Goal: Task Accomplishment & Management: Manage account settings

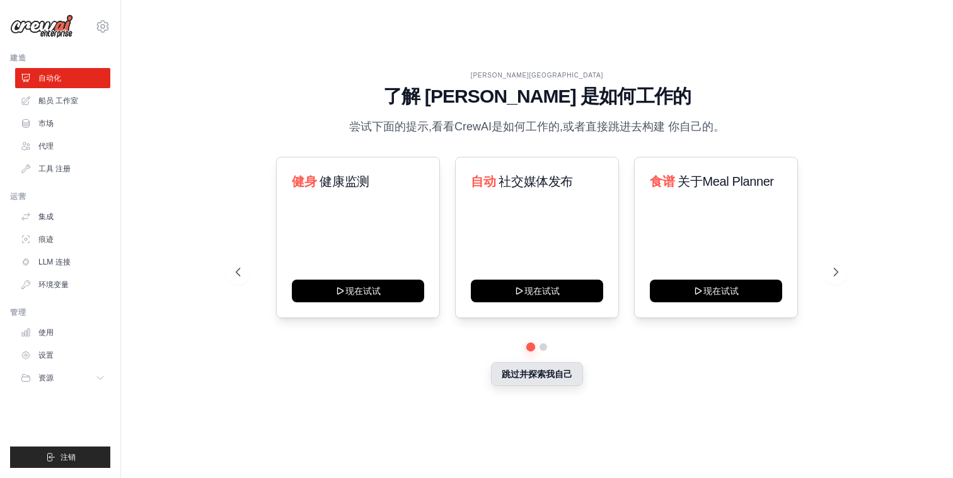
click at [538, 373] on button "跳过并探索我自己" at bounding box center [537, 374] width 92 height 24
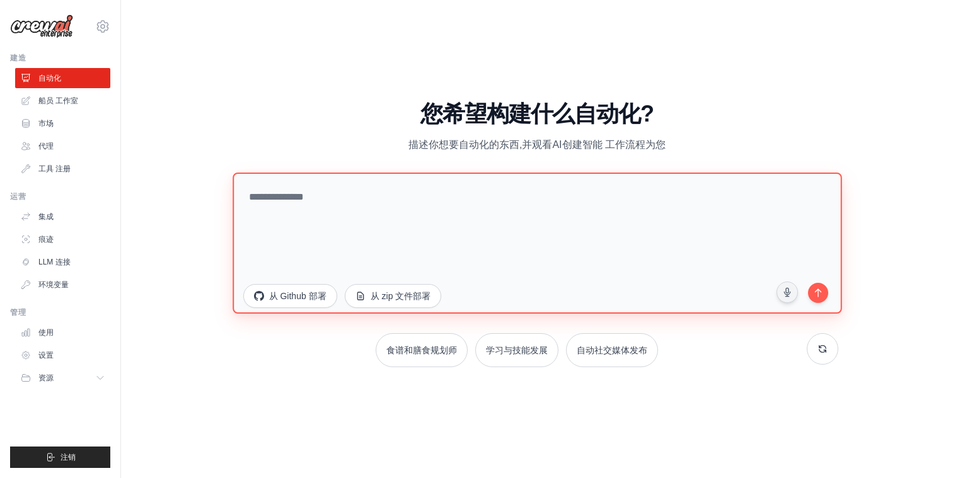
click at [384, 218] on textarea at bounding box center [537, 242] width 609 height 141
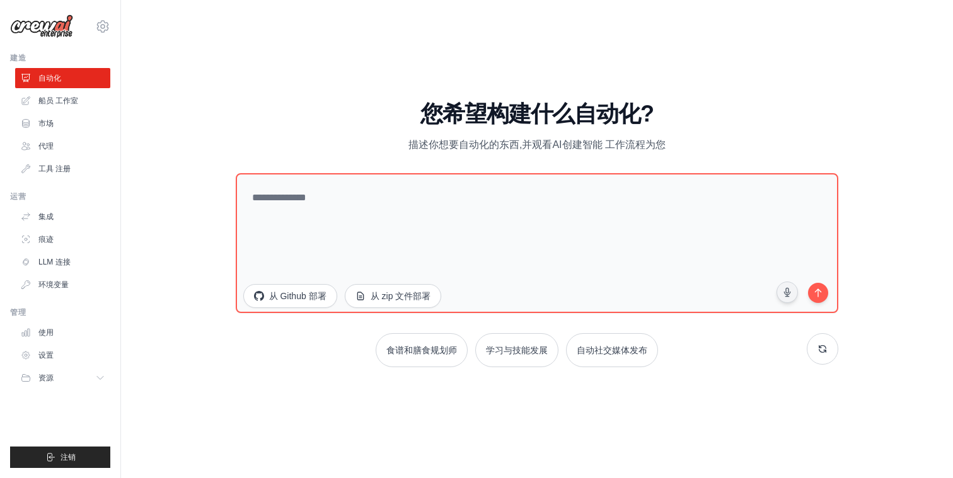
click at [101, 15] on div "[EMAIL_ADDRESS][DOMAIN_NAME] Settings" at bounding box center [60, 20] width 100 height 40
click at [103, 25] on icon at bounding box center [102, 26] width 15 height 15
click at [100, 84] on link "设置" at bounding box center [102, 85] width 111 height 23
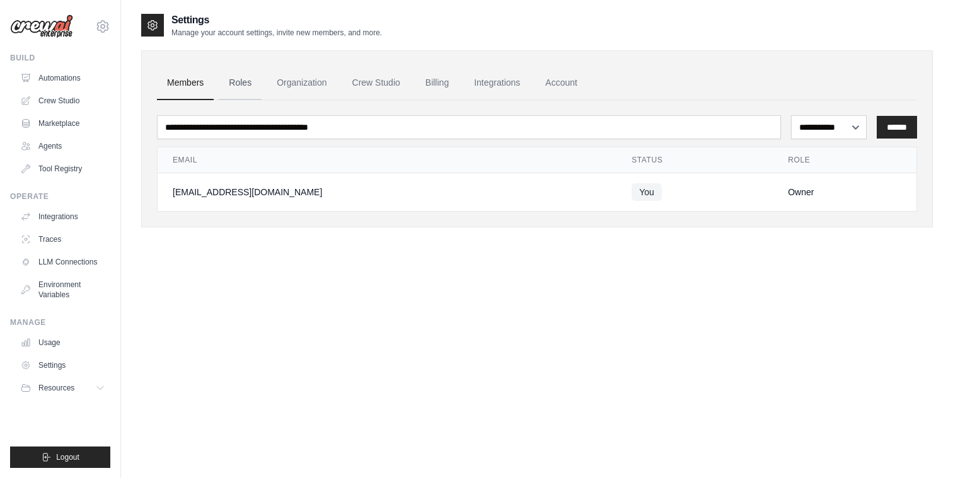
click at [245, 94] on link "Roles" at bounding box center [240, 83] width 43 height 34
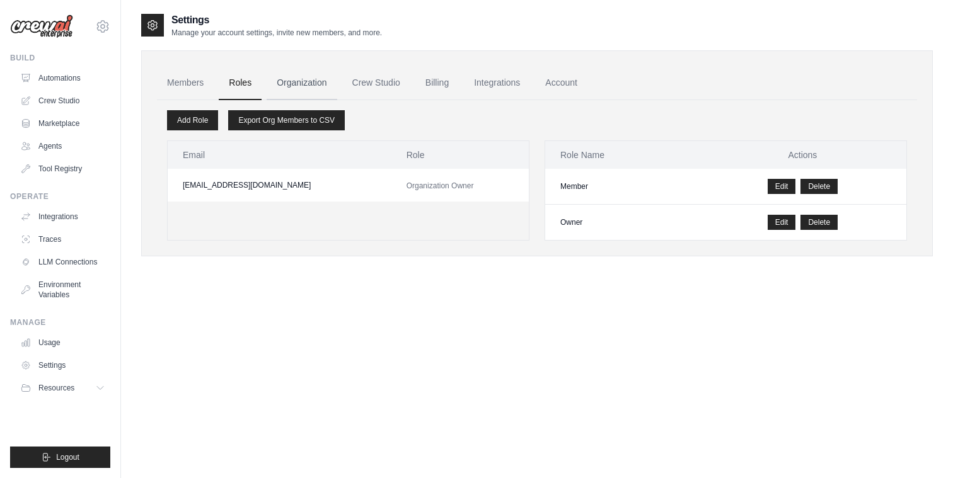
click at [312, 86] on link "Organization" at bounding box center [302, 83] width 70 height 34
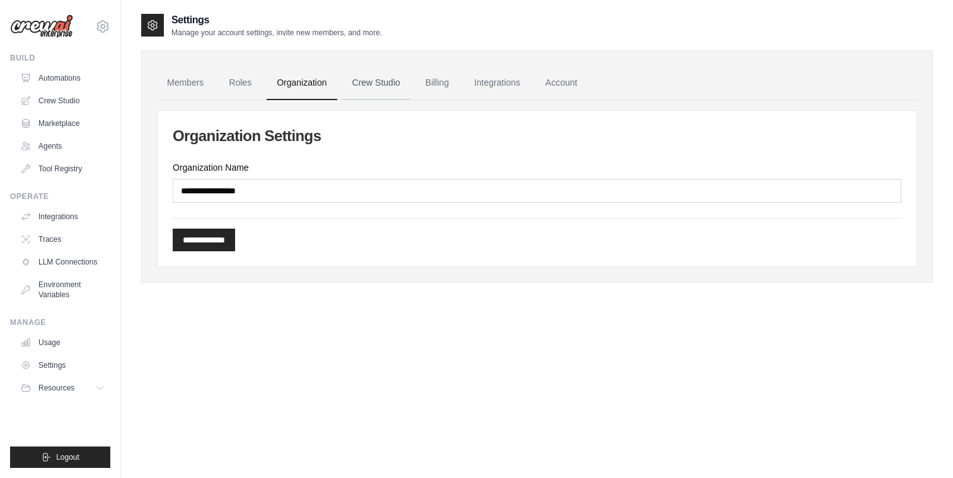
click at [399, 80] on link "Crew Studio" at bounding box center [376, 83] width 68 height 34
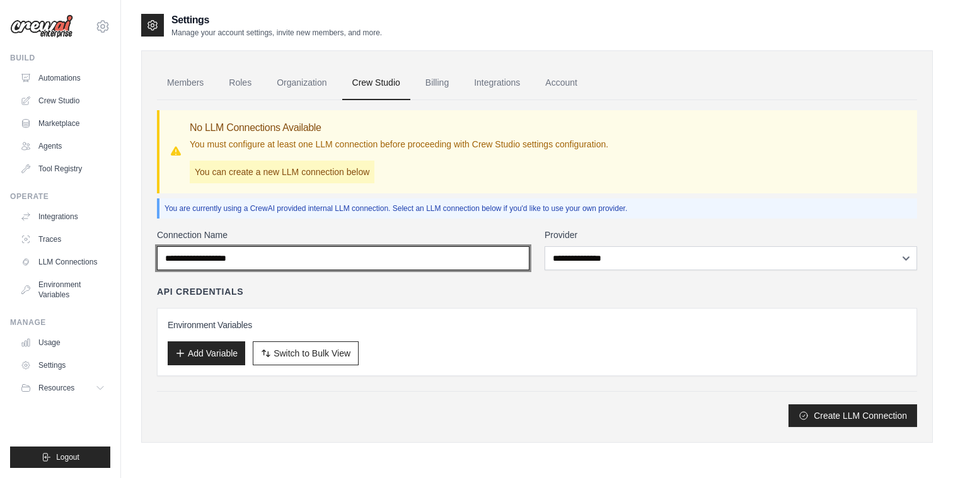
click at [393, 260] on input "Connection Name" at bounding box center [343, 258] width 373 height 24
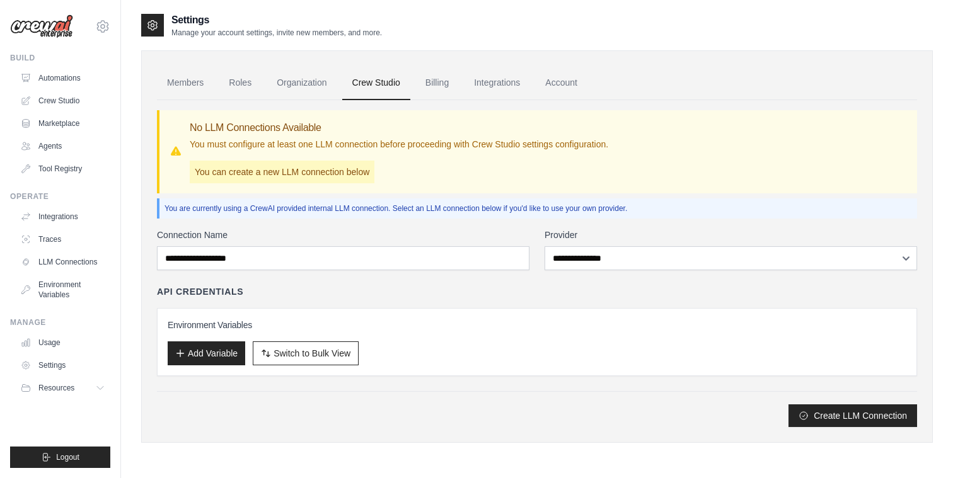
click at [361, 306] on div "API Credentials Environment Variables Add Variable Switch to Bulk View Switch t…" at bounding box center [537, 331] width 760 height 91
click at [566, 270] on div "**********" at bounding box center [537, 328] width 760 height 199
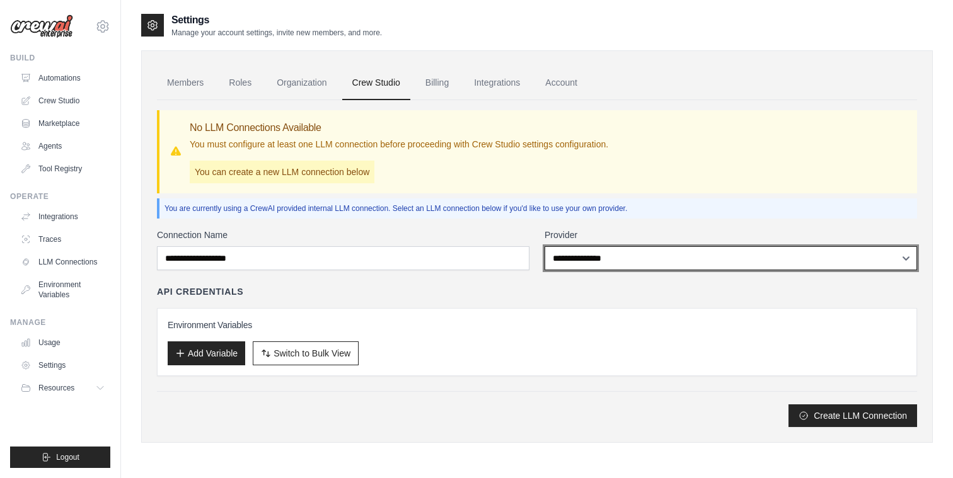
click at [584, 258] on select "**********" at bounding box center [731, 258] width 373 height 24
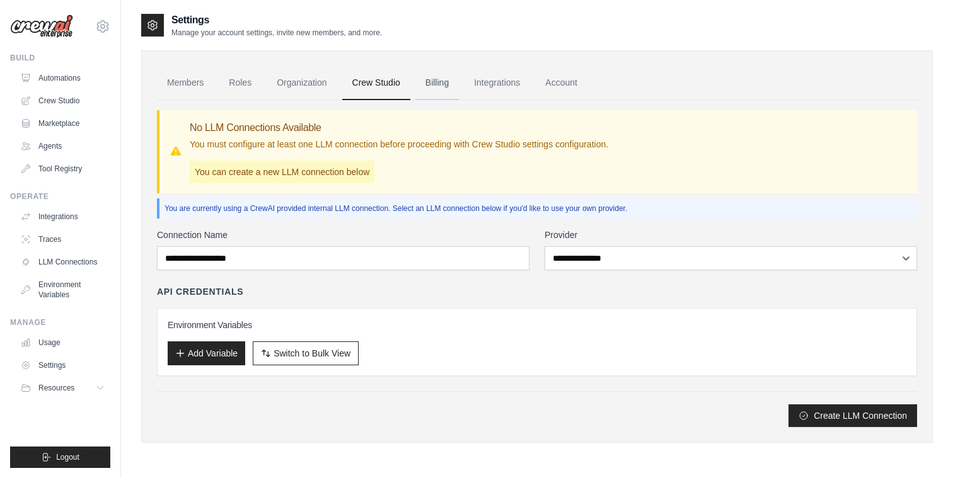
click at [429, 76] on link "Billing" at bounding box center [436, 83] width 43 height 34
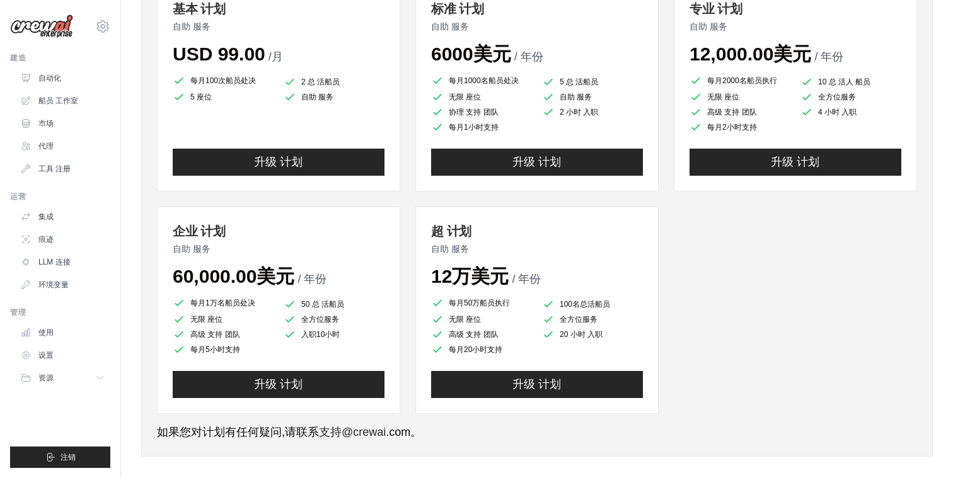
scroll to position [174, 0]
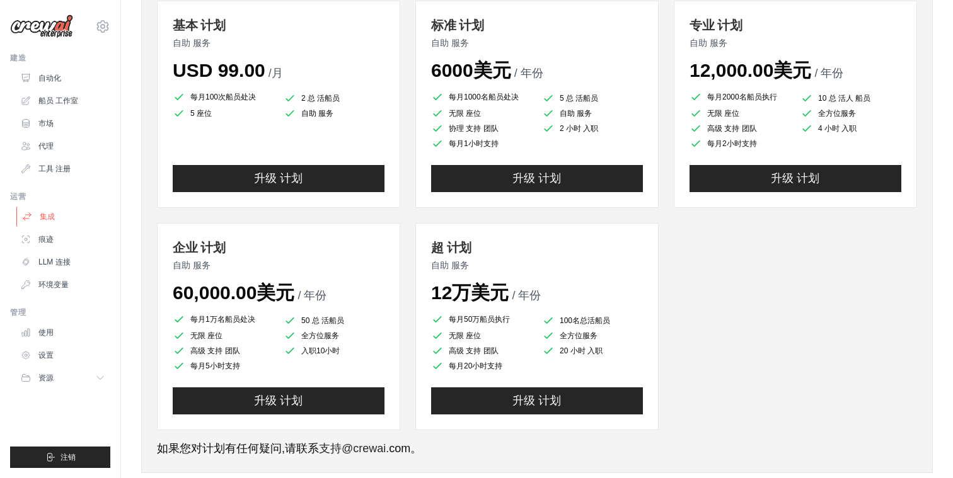
click at [88, 207] on link "集成" at bounding box center [63, 217] width 95 height 20
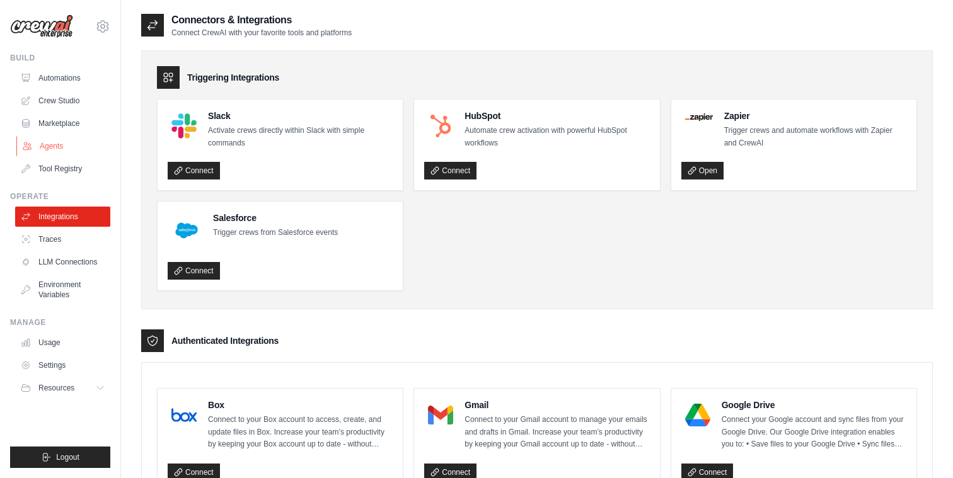
click at [62, 147] on link "Agents" at bounding box center [63, 146] width 95 height 20
